Goal: Check status: Check status

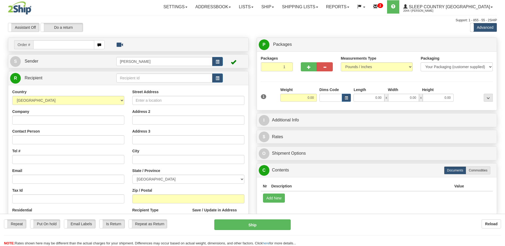
click at [65, 45] on input "text" at bounding box center [63, 44] width 61 height 9
click at [37, 44] on input "1053964" at bounding box center [63, 44] width 61 height 9
type input "1053964"
click at [101, 44] on body "Training Course Close Toggle navigation Settings Shipping Preferences New Recip…" at bounding box center [252, 123] width 505 height 246
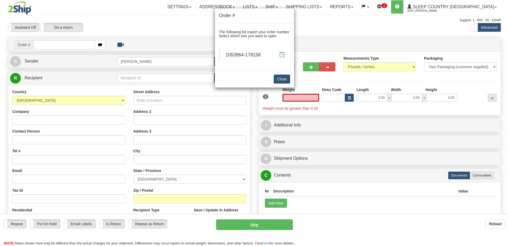
type input "0.00"
click at [281, 54] on span at bounding box center [282, 55] width 6 height 6
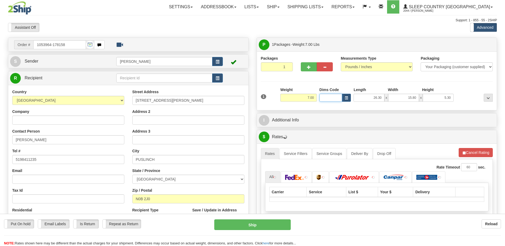
click at [336, 98] on input "Dims Code" at bounding box center [330, 98] width 23 height 8
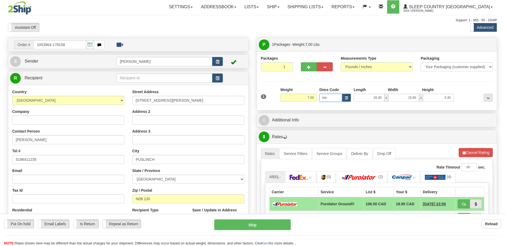
type input "bte"
click button "Delete" at bounding box center [0, 0] width 0 height 0
type input "15.00"
type input "5.00"
type input "25.00"
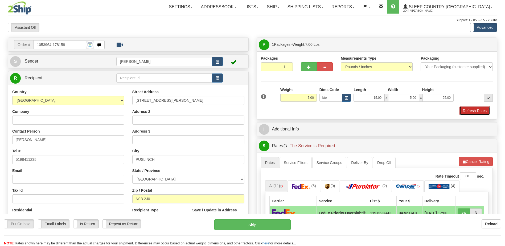
click at [482, 109] on button "Refresh Rates" at bounding box center [474, 110] width 31 height 9
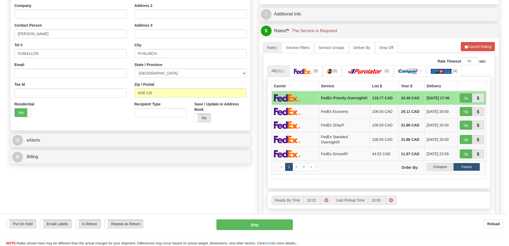
scroll to position [106, 0]
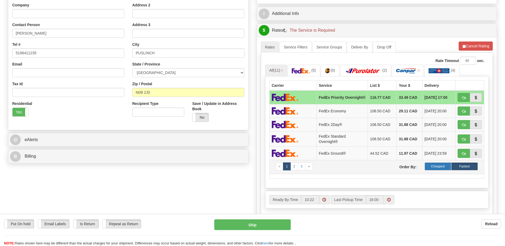
click at [443, 168] on label "Cheapest" at bounding box center [438, 166] width 27 height 8
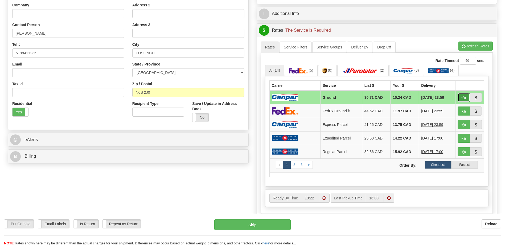
click at [463, 98] on span "button" at bounding box center [464, 97] width 4 height 3
type input "1"
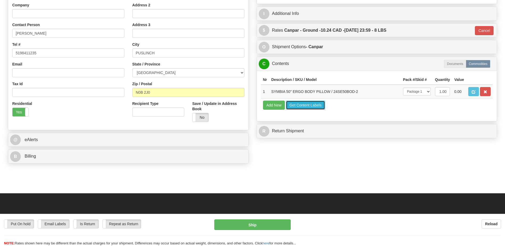
click at [310, 107] on button "Get Content Labels" at bounding box center [305, 105] width 39 height 9
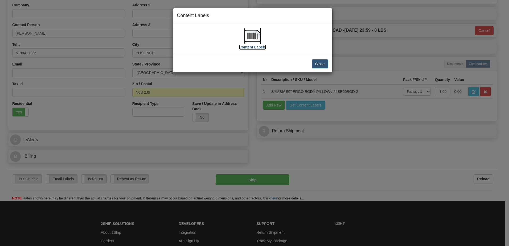
click at [250, 37] on img at bounding box center [252, 35] width 17 height 17
click at [319, 61] on button "Close" at bounding box center [320, 63] width 17 height 9
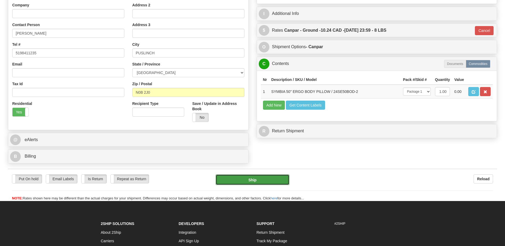
click at [265, 177] on button "Ship" at bounding box center [252, 179] width 73 height 11
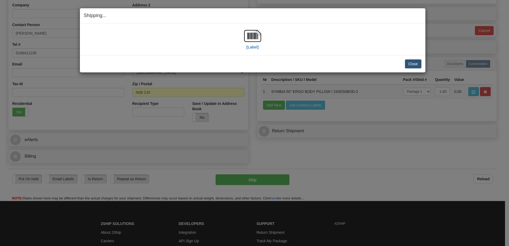
click at [421, 63] on div "Close Cancel Cancel Shipment and Quit Pickup Quit Pickup ONLY" at bounding box center [252, 63] width 345 height 17
click at [418, 64] on button "Close" at bounding box center [413, 63] width 17 height 9
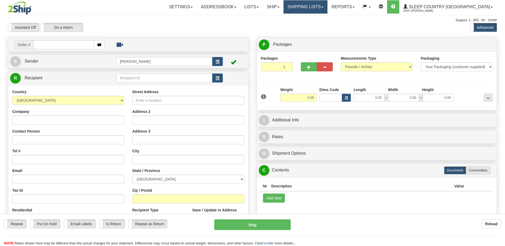
click at [316, 10] on link "Shipping lists" at bounding box center [305, 6] width 44 height 13
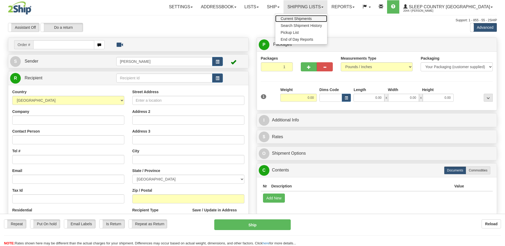
click at [312, 18] on span "Current Shipments" at bounding box center [296, 19] width 31 height 4
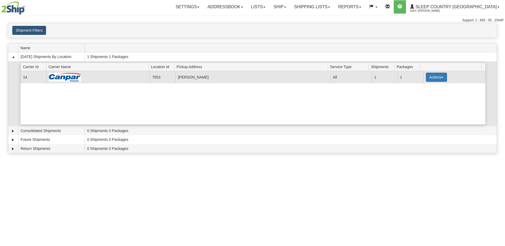
click at [433, 77] on button "Actions" at bounding box center [436, 77] width 21 height 9
click at [420, 118] on link "Print" at bounding box center [425, 115] width 43 height 7
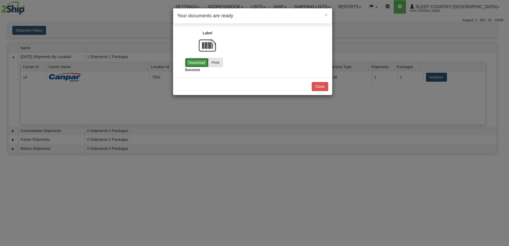
click at [200, 63] on link "Download" at bounding box center [196, 62] width 23 height 9
click at [316, 87] on button "Close" at bounding box center [320, 86] width 17 height 9
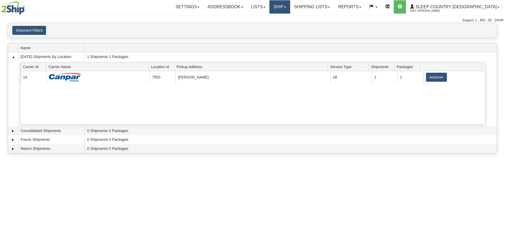
click at [290, 11] on link "Ship" at bounding box center [279, 6] width 20 height 13
click at [334, 11] on link "Shipping lists" at bounding box center [312, 6] width 44 height 13
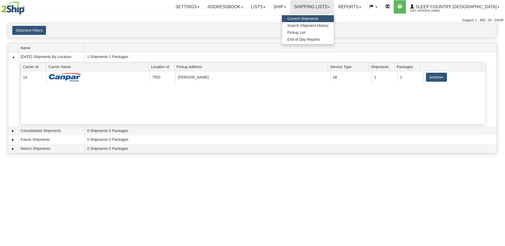
click at [318, 17] on span "Current Shipments" at bounding box center [302, 19] width 31 height 4
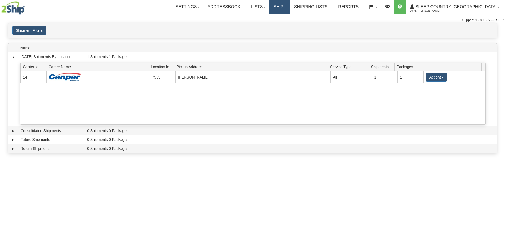
click at [290, 5] on link "Ship" at bounding box center [279, 6] width 20 height 13
click at [267, 18] on span "Ship Screen" at bounding box center [257, 19] width 20 height 4
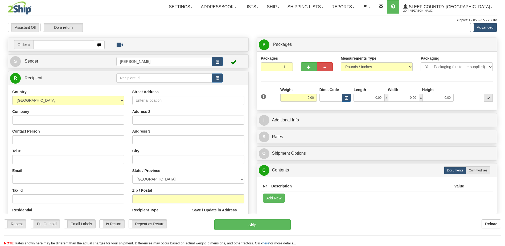
click at [62, 46] on input "text" at bounding box center [63, 44] width 61 height 9
type input "1053964"
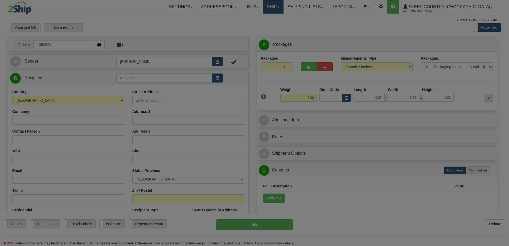
click at [297, 12] on body "Training Course Close Toggle navigation Settings Shipping Preferences New Recip…" at bounding box center [254, 123] width 509 height 246
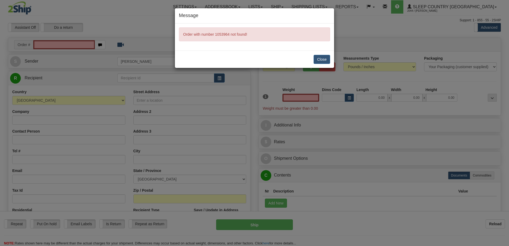
type input "0.00"
click at [323, 58] on button "Close" at bounding box center [322, 59] width 17 height 9
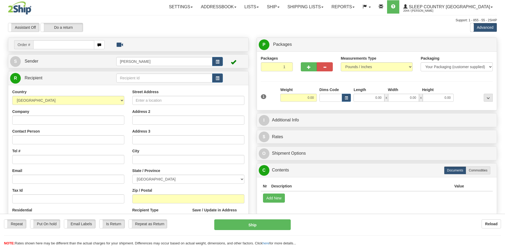
click at [56, 46] on input "text" at bounding box center [63, 44] width 61 height 9
type input "1053964"
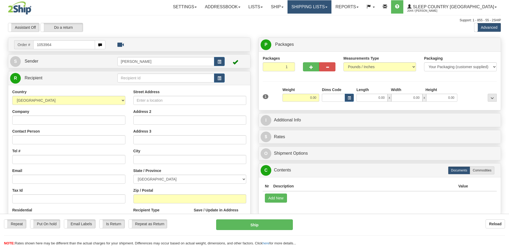
click at [321, 8] on body "Training Course Close Toggle navigation Settings Shipping Preferences New Recip…" at bounding box center [254, 123] width 509 height 246
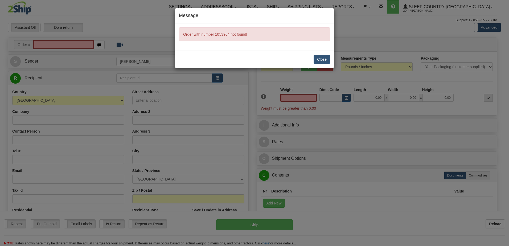
type input "0.00"
click at [323, 61] on button "Close" at bounding box center [322, 59] width 17 height 9
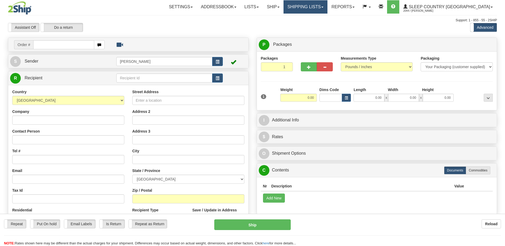
click at [327, 8] on link "Shipping lists" at bounding box center [305, 6] width 44 height 13
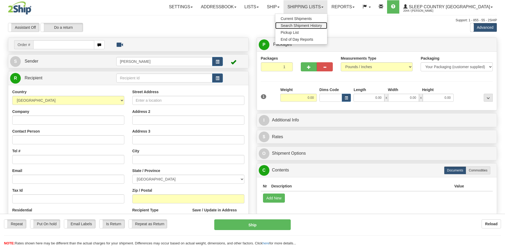
click at [322, 27] on span "Search Shipment History" at bounding box center [301, 25] width 41 height 4
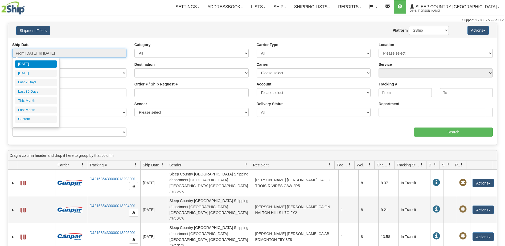
click at [62, 53] on input "From [DATE] To [DATE]" at bounding box center [69, 53] width 114 height 9
click at [36, 90] on li "Last 30 Days" at bounding box center [36, 91] width 43 height 7
type input "From [DATE] To [DATE]"
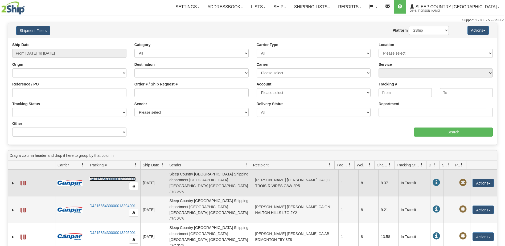
click at [109, 177] on link "D421585430000013293001" at bounding box center [112, 179] width 46 height 4
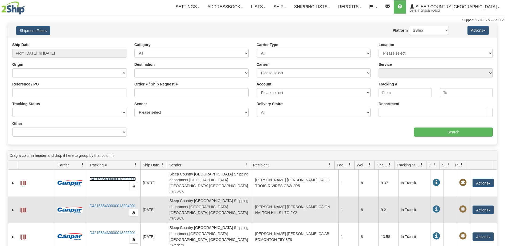
click at [24, 208] on span at bounding box center [22, 210] width 5 height 5
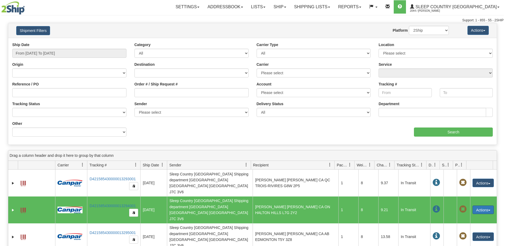
click at [479, 205] on button "Actions" at bounding box center [482, 209] width 21 height 9
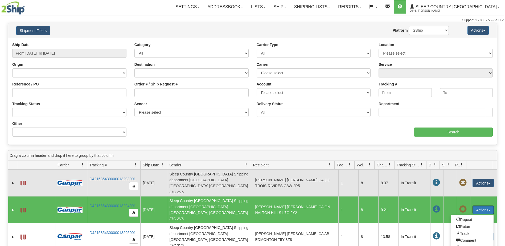
click at [443, 180] on td at bounding box center [449, 183] width 13 height 27
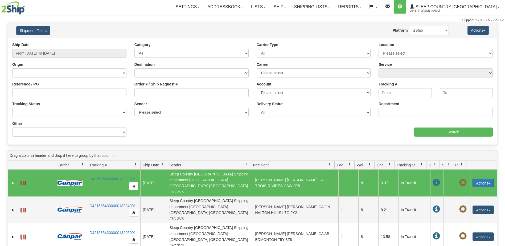
click at [474, 179] on button "Actions" at bounding box center [482, 183] width 21 height 9
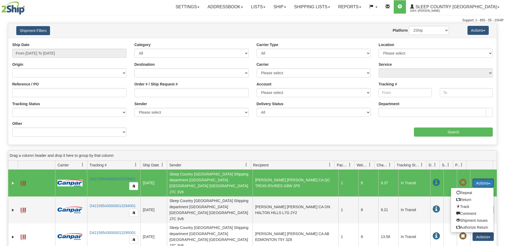
click at [439, 178] on td at bounding box center [436, 183] width 13 height 27
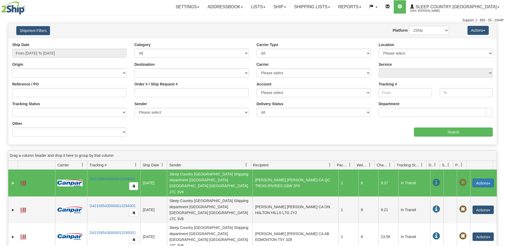
click at [475, 180] on button "Actions" at bounding box center [482, 183] width 21 height 9
